Goal: Information Seeking & Learning: Learn about a topic

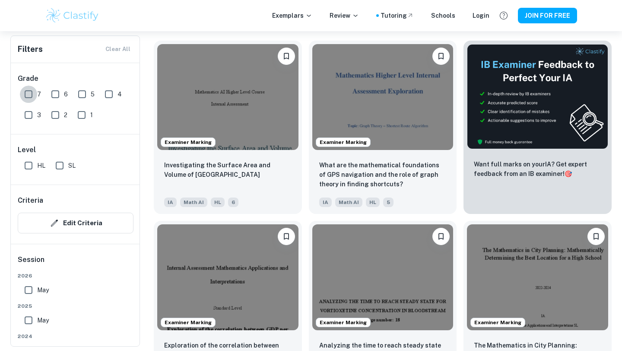
click at [29, 91] on input "7" at bounding box center [28, 94] width 17 height 17
checkbox input "true"
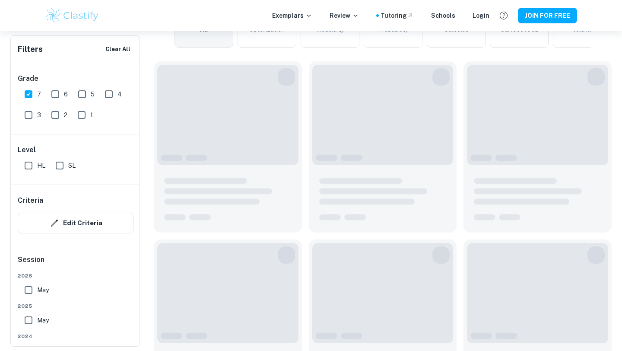
scroll to position [286, 0]
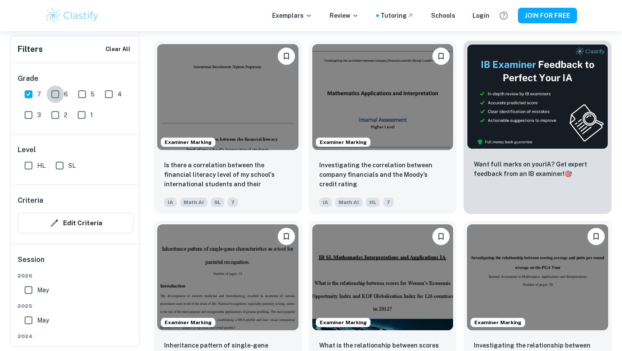
click at [54, 94] on input "6" at bounding box center [55, 94] width 17 height 17
checkbox input "true"
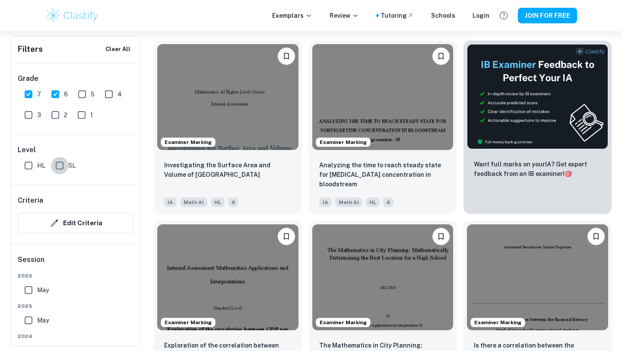
click at [59, 165] on input "SL" at bounding box center [59, 165] width 17 height 17
checkbox input "true"
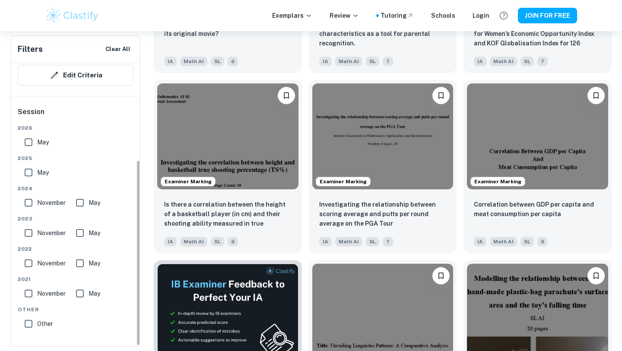
scroll to position [1175, 0]
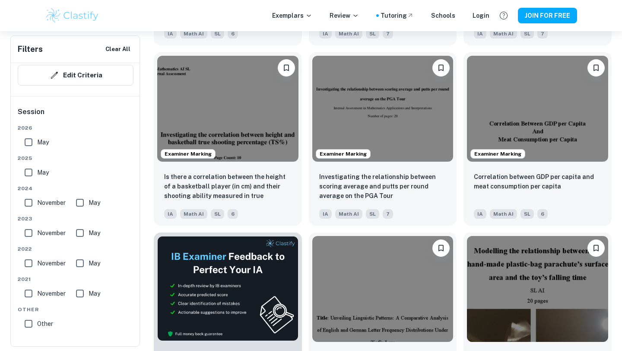
click at [31, 145] on input "May" at bounding box center [28, 141] width 17 height 17
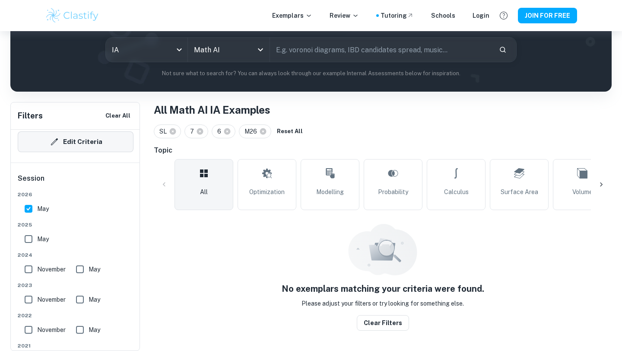
scroll to position [82, 0]
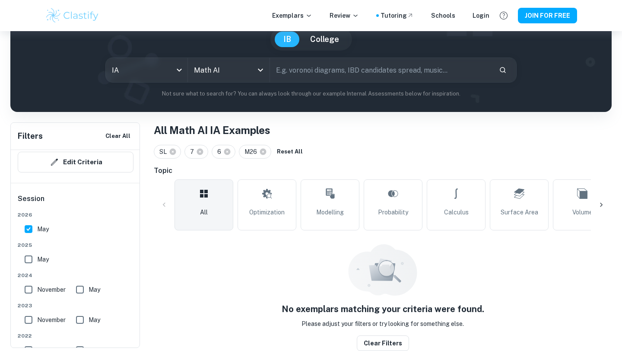
click at [29, 221] on input "May" at bounding box center [28, 228] width 17 height 17
checkbox input "false"
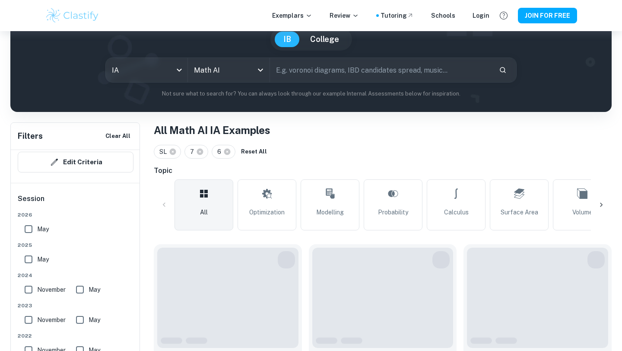
scroll to position [1175, 0]
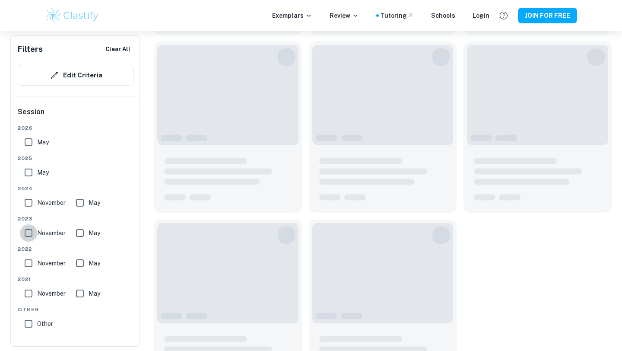
click at [29, 228] on input "November" at bounding box center [28, 232] width 17 height 17
checkbox input "true"
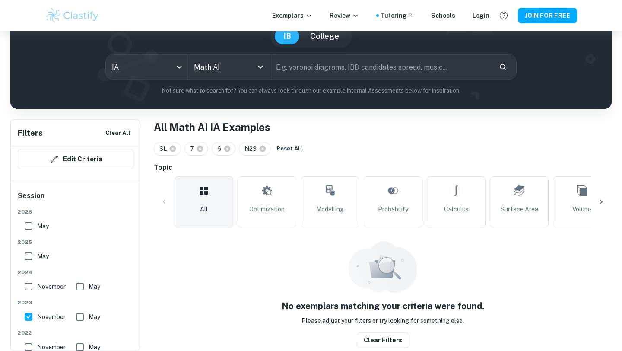
scroll to position [82, 0]
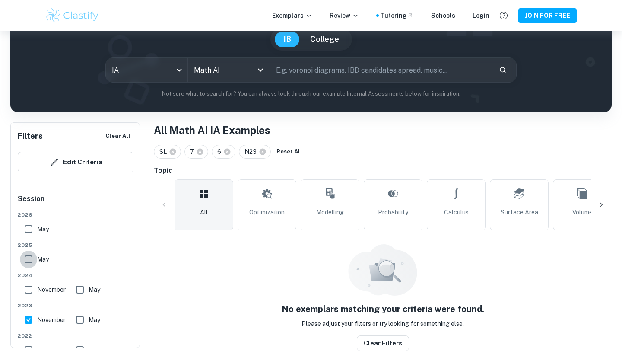
click at [29, 262] on input "May" at bounding box center [28, 258] width 17 height 17
checkbox input "true"
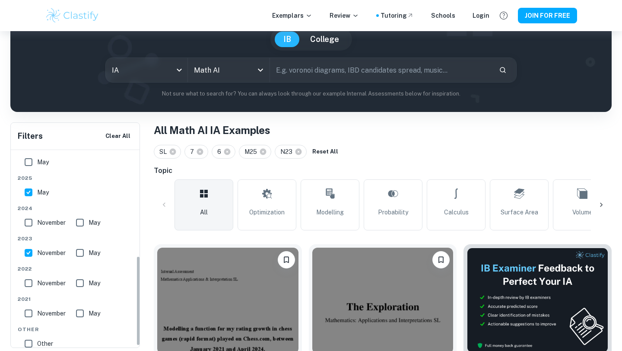
scroll to position [234, 0]
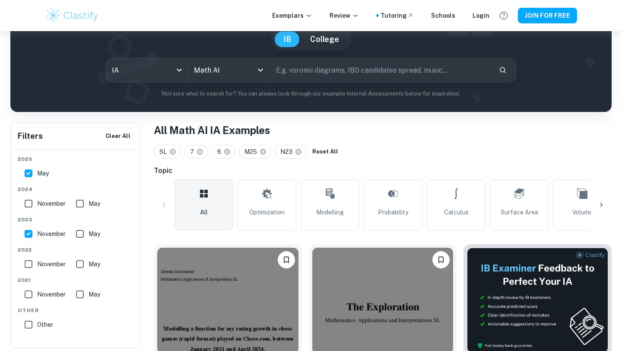
click at [29, 233] on input "November" at bounding box center [28, 233] width 17 height 17
checkbox input "false"
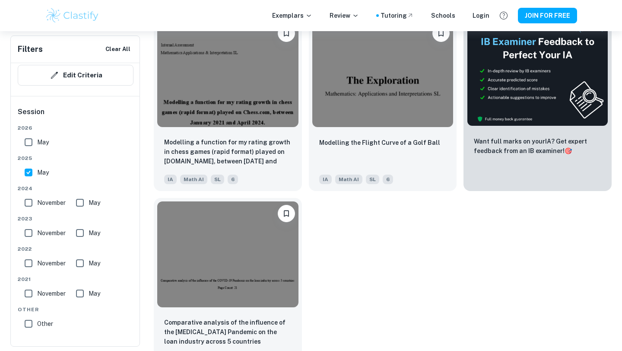
scroll to position [304, 0]
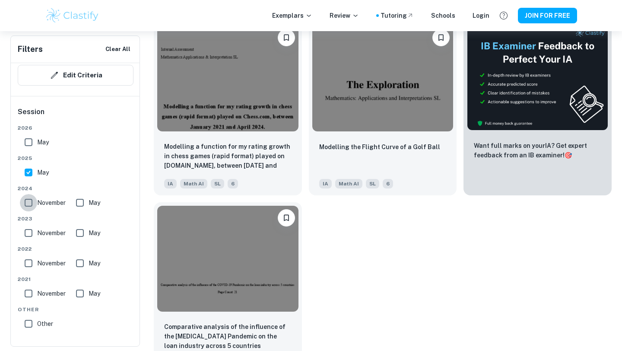
click at [28, 201] on input "November" at bounding box center [28, 202] width 17 height 17
checkbox input "true"
click at [28, 170] on input "May" at bounding box center [28, 172] width 17 height 17
checkbox input "false"
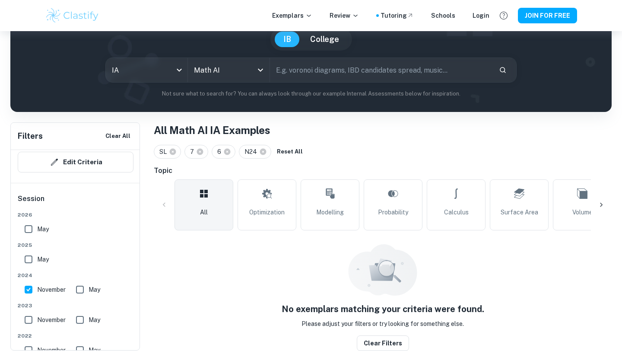
scroll to position [82, 0]
click at [80, 190] on div "Session [DATE] [DATE] [DATE] May [DATE] May [DATE] May [DATE] May Other Other" at bounding box center [76, 308] width 130 height 250
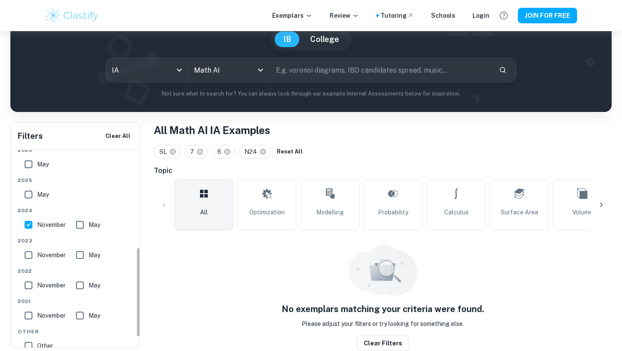
click at [79, 224] on input "May" at bounding box center [79, 224] width 17 height 17
checkbox input "true"
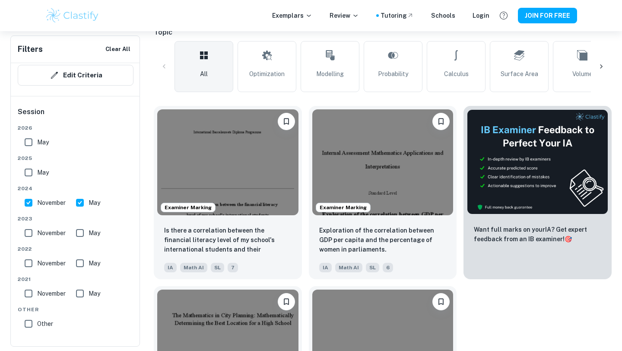
scroll to position [221, 0]
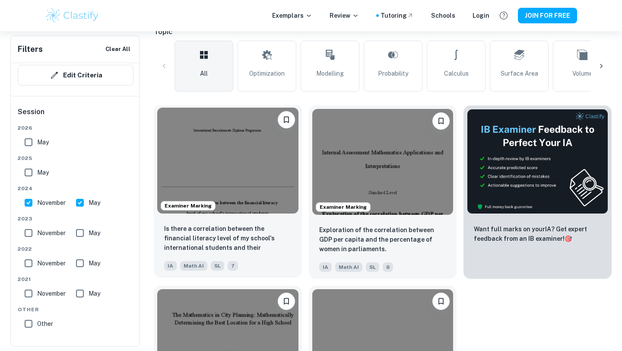
click at [215, 172] on img at bounding box center [227, 161] width 141 height 106
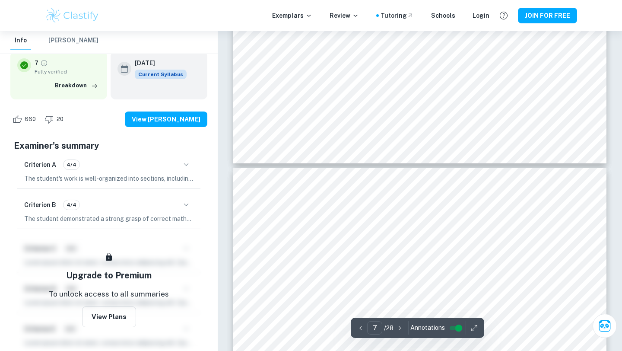
scroll to position [2917, 0]
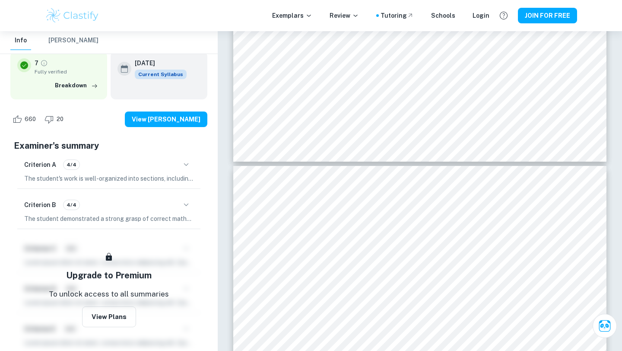
type input "6"
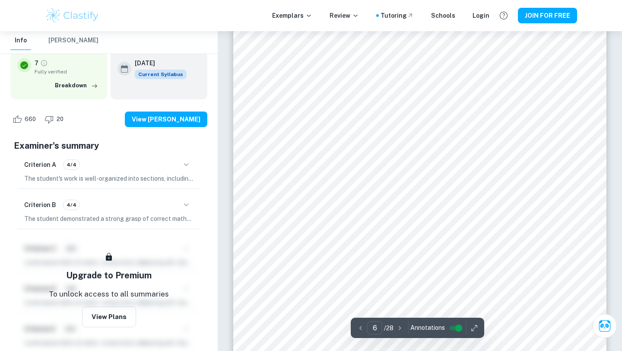
scroll to position [2672, 0]
